Goal: Task Accomplishment & Management: Manage account settings

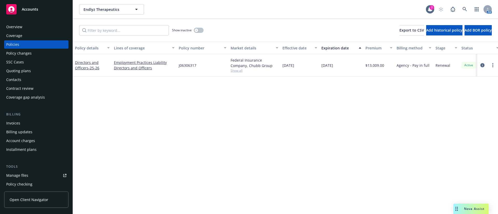
click at [40, 77] on div "Contacts" at bounding box center [36, 80] width 60 height 8
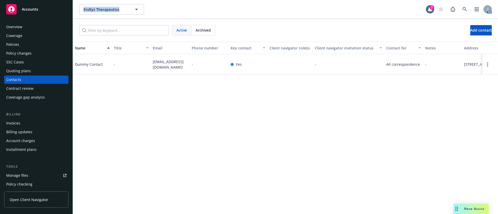
drag, startPoint x: 79, startPoint y: 5, endPoint x: 128, endPoint y: 8, distance: 48.8
click at [128, 8] on div "Endlyz Therapeutics Endlyz Therapeutics 7 AM" at bounding box center [285, 9] width 425 height 19
copy span "Endlyz Therapeutics"
click at [470, 35] on button "Add contact" at bounding box center [481, 30] width 22 height 10
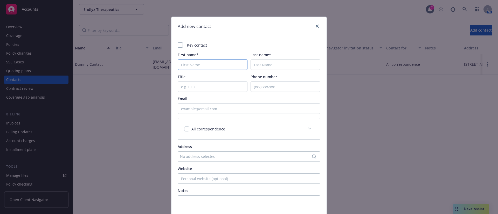
click at [226, 64] on input "First name*" at bounding box center [213, 65] width 70 height 10
paste input "Marek Tabaczynski"
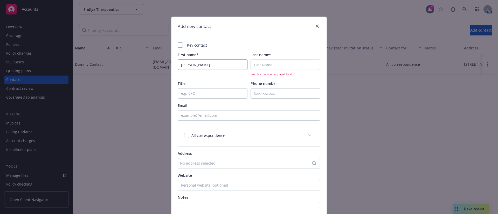
type input "Marek Tabaczynski"
click at [298, 66] on input "Last name*" at bounding box center [285, 65] width 70 height 10
paste input "Marek Tabaczynski"
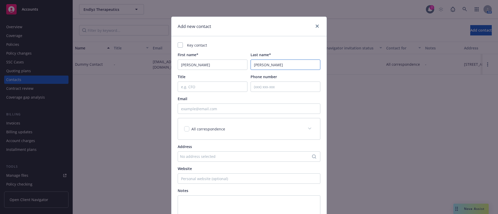
type input "Marek Tabaczynski"
drag, startPoint x: 190, startPoint y: 66, endPoint x: 241, endPoint y: 66, distance: 50.8
click at [241, 66] on body "Accounts Overview Coverage Policies Policy changes SSC Cases Quoting plans Cont…" at bounding box center [249, 107] width 498 height 214
type input "Marek"
drag, startPoint x: 262, startPoint y: 65, endPoint x: 239, endPoint y: 64, distance: 23.1
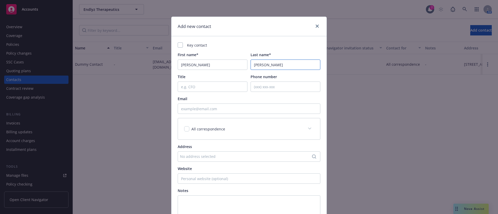
click at [239, 64] on div "First name* Marek Last name* Marek Tabaczynski" at bounding box center [249, 61] width 143 height 18
type input "Tabaczynski"
click at [314, 24] on link "close" at bounding box center [317, 26] width 6 height 6
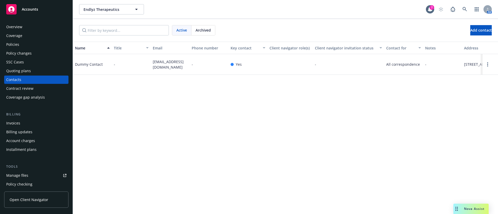
click at [40, 31] on div "Overview Coverage Policies Policy changes SSC Cases Quoting plans Contacts Cont…" at bounding box center [36, 62] width 64 height 79
click at [39, 24] on div "Overview" at bounding box center [36, 27] width 60 height 8
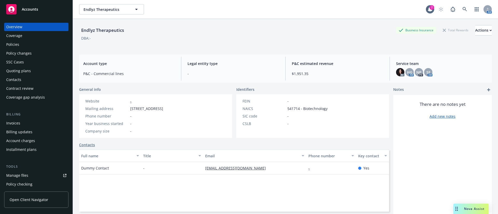
click at [32, 81] on div "Contacts" at bounding box center [36, 80] width 60 height 8
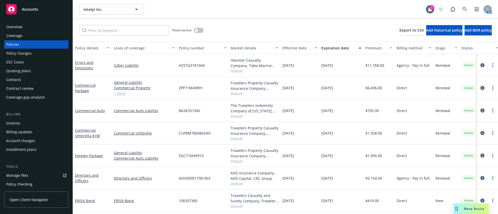
scroll to position [4, 0]
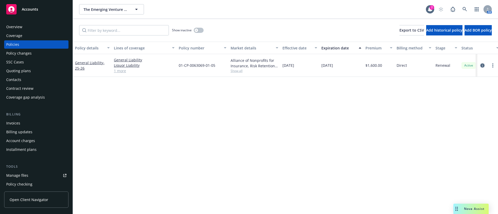
click at [483, 64] on icon "circleInformation" at bounding box center [482, 66] width 4 height 4
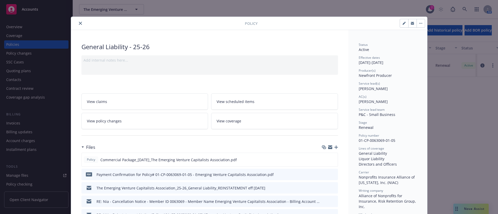
click at [419, 23] on icon "button" at bounding box center [420, 23] width 3 height 1
click at [402, 22] on icon "button" at bounding box center [403, 23] width 3 height 3
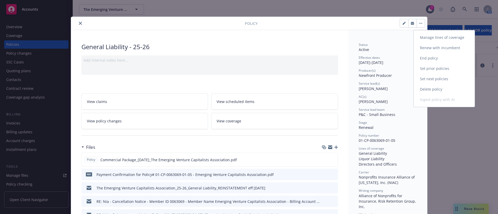
select select "RENEWAL"
select select "12"
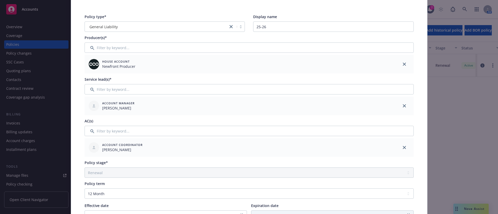
scroll to position [156, 0]
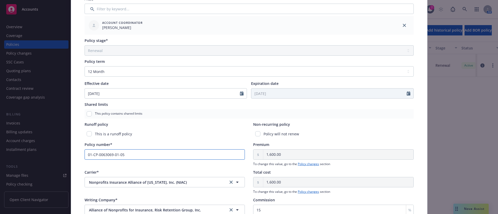
click at [153, 154] on input "01-CP-0063069-01-05" at bounding box center [164, 155] width 160 height 10
type input "01-CP-0063069-01-00"
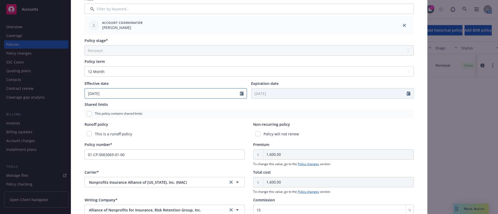
click at [111, 95] on input "[DATE]" at bounding box center [162, 94] width 155 height 10
select select "5"
type input "[DATE]"
click at [180, 109] on div "Shared limits This policy contains shared limits" at bounding box center [248, 110] width 329 height 17
select select "5"
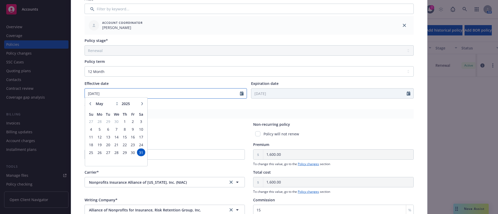
click at [125, 94] on input "[DATE]" at bounding box center [162, 94] width 155 height 10
drag, startPoint x: 105, startPoint y: 92, endPoint x: 68, endPoint y: 93, distance: 36.8
click at [71, 93] on div "Policy type* General Liability Display name 25-26 Producer(s)* House Account Ne…" at bounding box center [249, 74] width 356 height 397
type input "[DATE]"
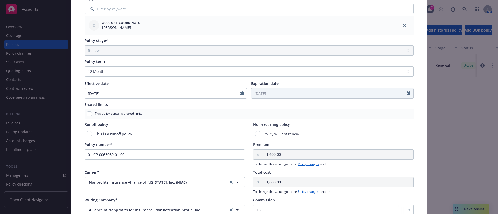
click at [184, 114] on div "This policy contains shared limits" at bounding box center [248, 113] width 329 height 9
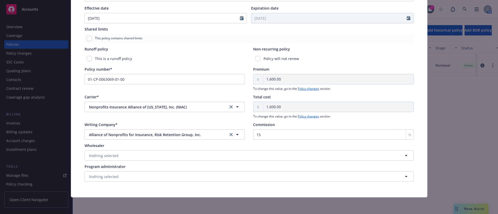
scroll to position [0, 0]
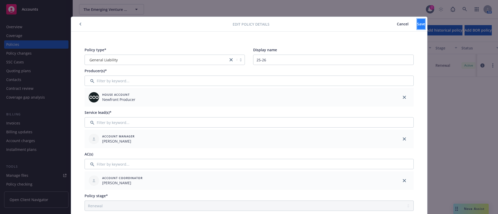
click at [417, 25] on span "Save" at bounding box center [421, 24] width 8 height 5
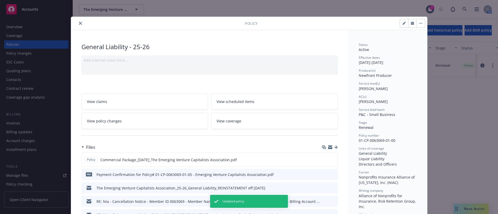
click at [94, 119] on span "View policy changes" at bounding box center [104, 120] width 35 height 5
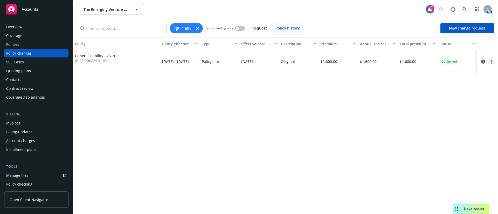
click at [492, 60] on circle "more" at bounding box center [491, 60] width 1 height 1
click at [422, 103] on link "Edit billing info" at bounding box center [449, 103] width 89 height 10
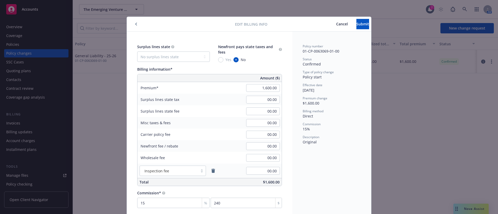
scroll to position [5, 0]
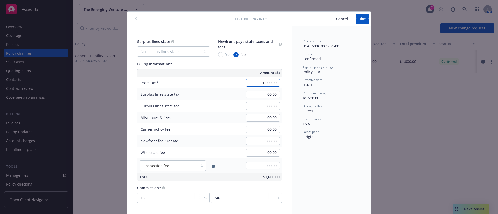
click at [259, 83] on input "1,600.00" at bounding box center [263, 83] width 34 height 8
type input "1,104.00"
type input "165.6"
click at [335, 162] on div "Policy number 01-CP-0063069-01-00 Status Confirmed Type of policy change Policy…" at bounding box center [331, 120] width 79 height 189
click at [356, 18] on span "Submit" at bounding box center [362, 18] width 13 height 5
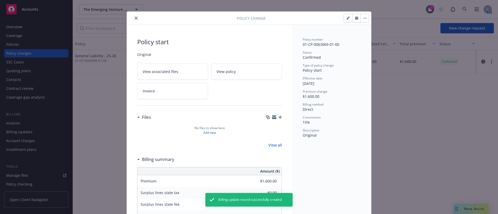
type input "$1,104.00"
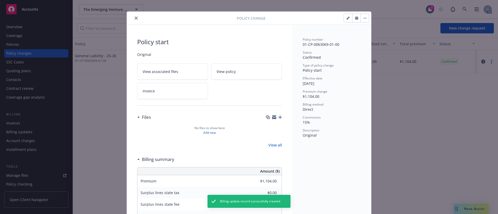
click at [133, 15] on button "close" at bounding box center [136, 18] width 6 height 6
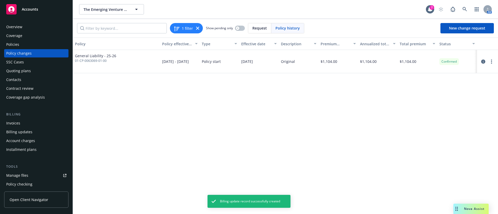
click at [29, 41] on div "Policies" at bounding box center [36, 44] width 60 height 8
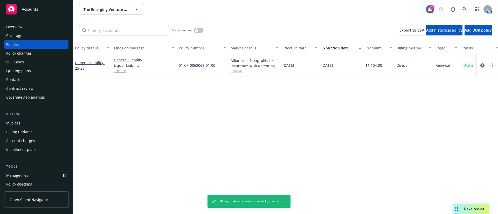
click at [483, 64] on icon "circleInformation" at bounding box center [482, 66] width 4 height 4
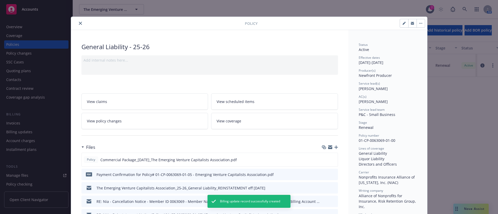
scroll to position [16, 0]
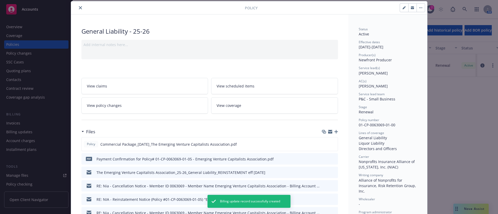
type input "$1,104.00"
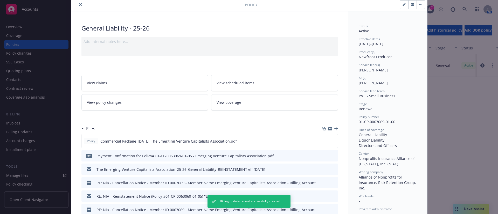
scroll to position [0, 0]
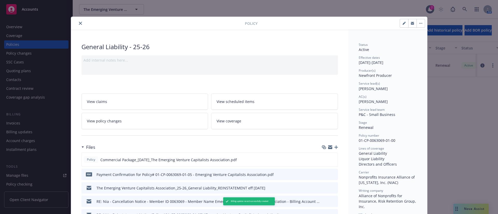
click at [79, 22] on icon "close" at bounding box center [80, 23] width 3 height 3
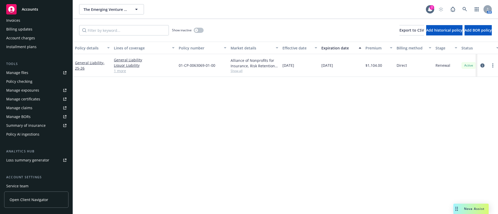
scroll to position [117, 0]
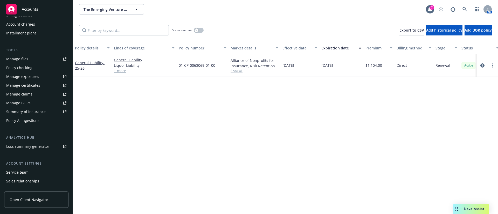
click at [37, 59] on link "Manage files" at bounding box center [36, 59] width 64 height 8
click at [484, 65] on icon "circleInformation" at bounding box center [482, 66] width 4 height 4
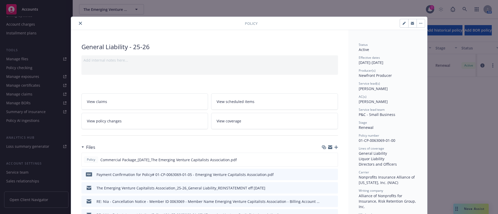
scroll to position [16, 0]
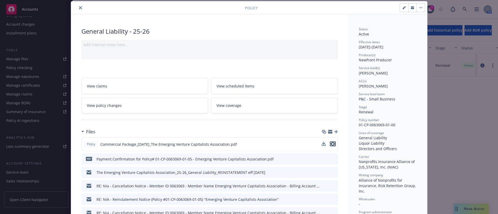
click at [330, 145] on icon "preview file" at bounding box center [332, 144] width 5 height 4
click at [334, 131] on icon "button" at bounding box center [336, 132] width 4 height 4
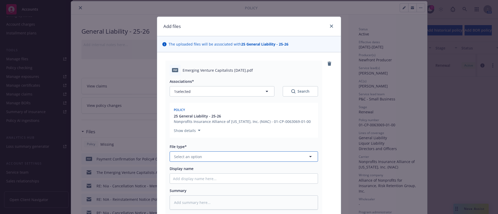
click at [240, 154] on button "Select an option" at bounding box center [244, 157] width 148 height 10
type input "pol"
click at [220, 168] on div "Policy" at bounding box center [244, 171] width 142 height 8
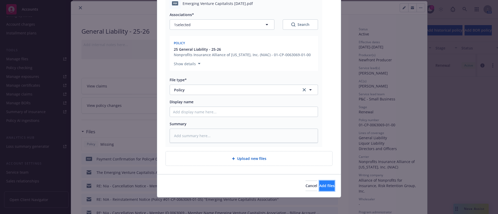
click at [325, 188] on button "Add files" at bounding box center [326, 186] width 15 height 10
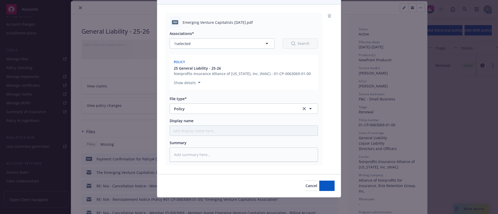
scroll to position [48, 0]
type textarea "x"
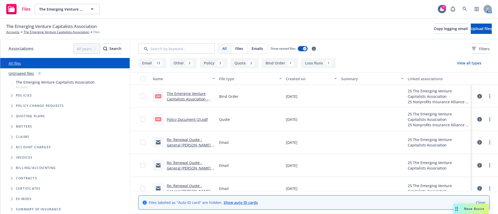
click at [30, 95] on span "Policies" at bounding box center [24, 95] width 16 height 3
click at [14, 94] on span "Tree Example" at bounding box center [12, 95] width 8 height 8
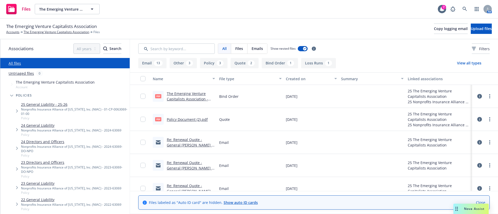
click at [17, 109] on span "Tree Example" at bounding box center [17, 111] width 8 height 8
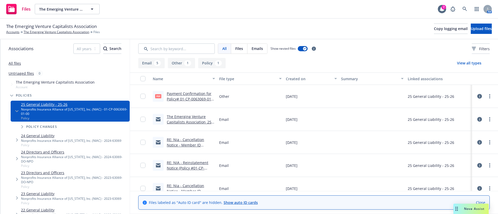
click at [224, 81] on div "File type" at bounding box center [247, 78] width 57 height 5
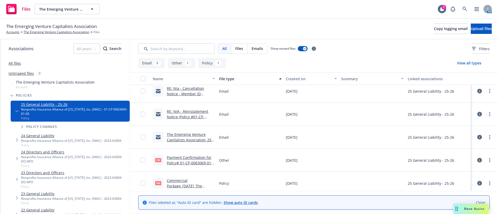
scroll to position [55, 0]
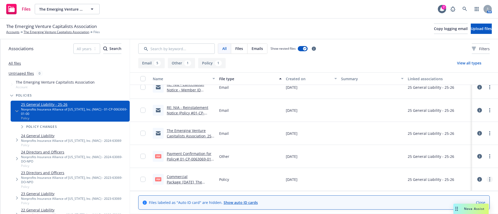
click at [486, 179] on link "more" at bounding box center [489, 180] width 6 height 6
click at [459, 143] on link "Archive" at bounding box center [467, 144] width 52 height 10
click at [143, 181] on input "checkbox" at bounding box center [142, 179] width 5 height 5
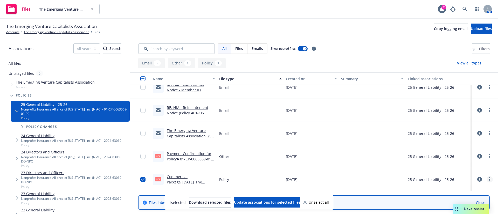
click at [486, 180] on link "more" at bounding box center [489, 180] width 6 height 6
